Goal: Go to known website: Access a specific website the user already knows

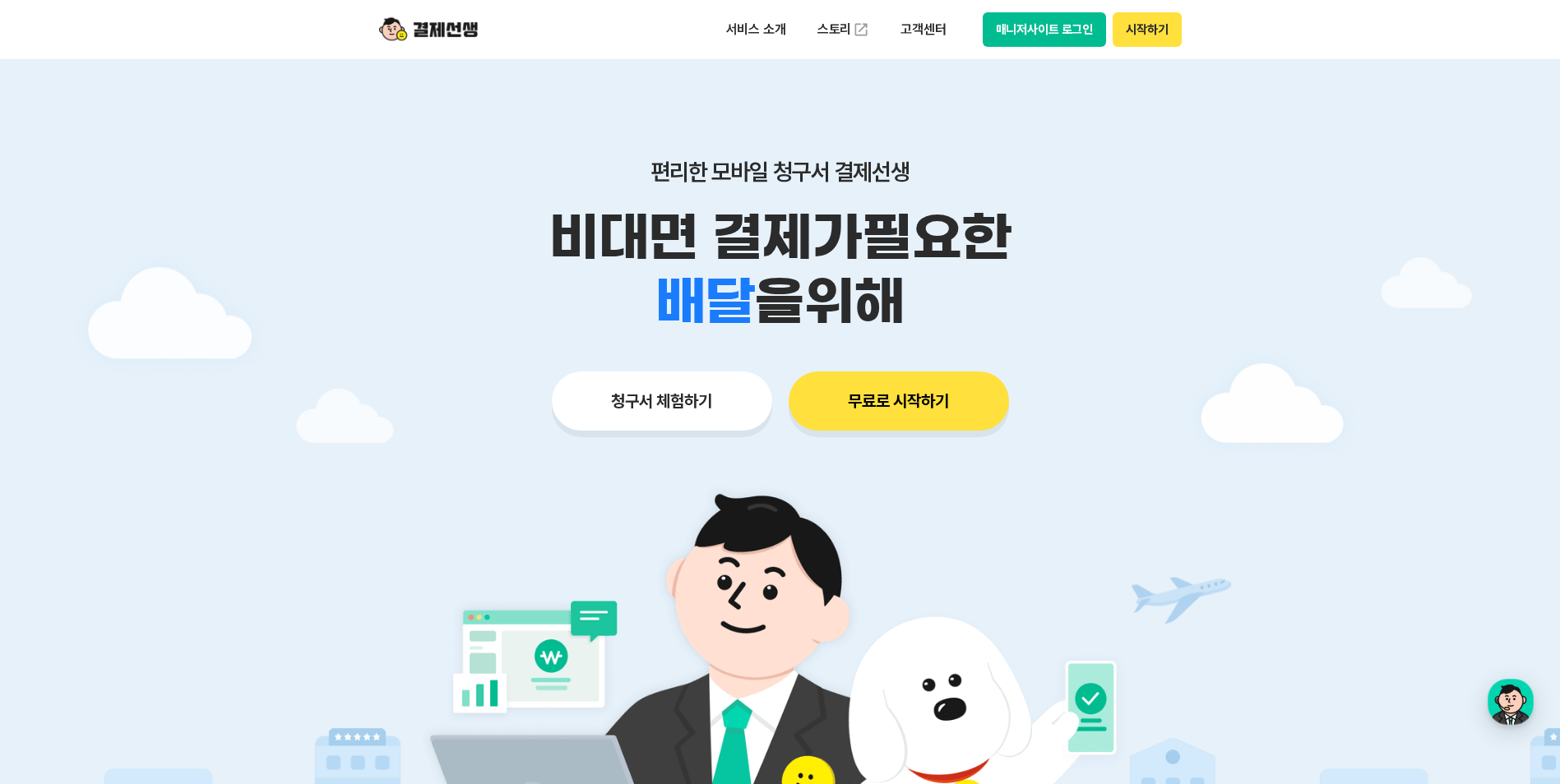
click at [1042, 33] on button "매니저사이트 로그인" at bounding box center [1044, 30] width 124 height 35
click at [1082, 35] on button "매니저사이트 로그인" at bounding box center [1044, 30] width 124 height 35
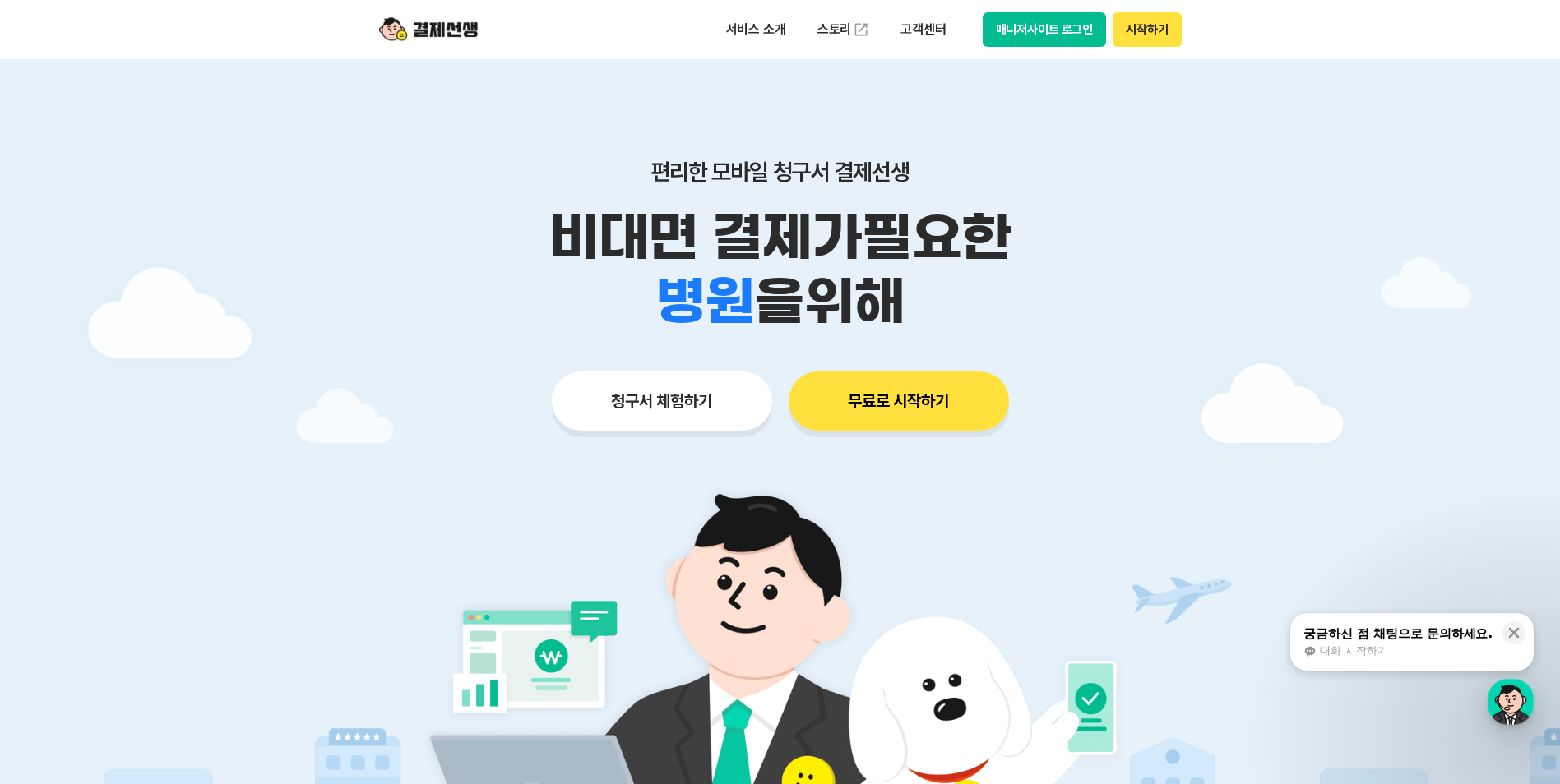
click at [1025, 23] on button "매니저사이트 로그인" at bounding box center [1044, 30] width 124 height 35
click at [1075, 26] on button "매니저사이트 로그인" at bounding box center [1044, 30] width 124 height 35
click at [1047, 17] on button "매니저사이트 로그인" at bounding box center [1044, 30] width 124 height 35
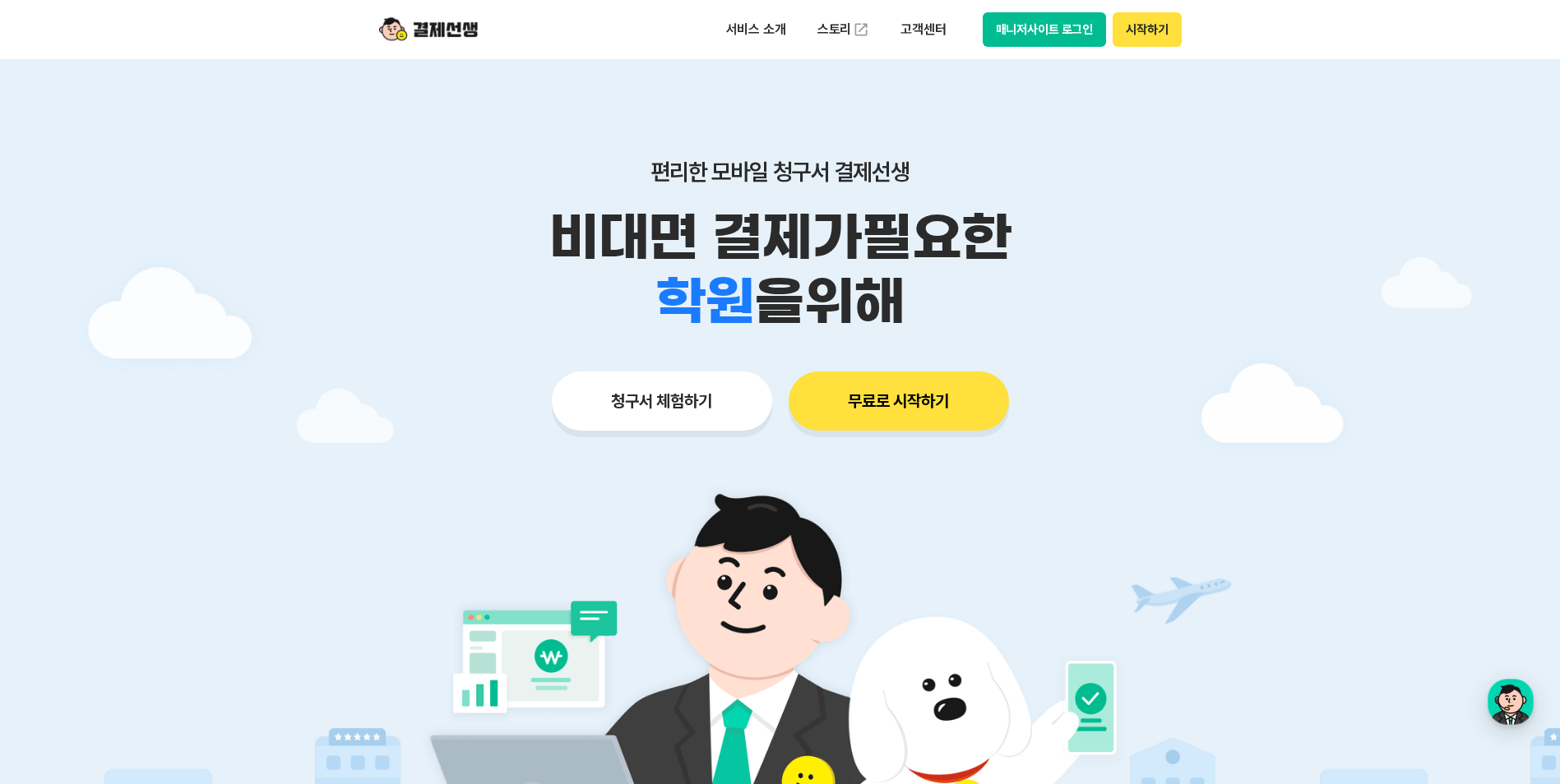
click at [1069, 37] on button "매니저사이트 로그인" at bounding box center [1044, 30] width 124 height 35
